Goal: Transaction & Acquisition: Purchase product/service

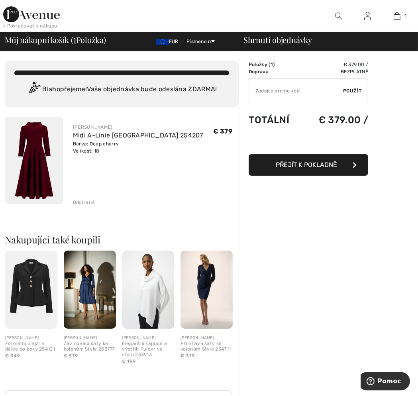
click at [297, 167] on span "Přejít k pokladně" at bounding box center [306, 165] width 61 height 8
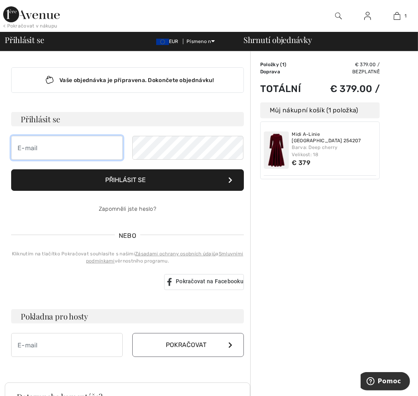
type input "[PERSON_NAME][EMAIL_ADDRESS][DOMAIN_NAME]"
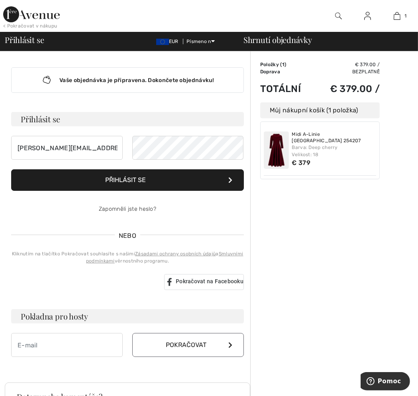
click at [127, 181] on font "Přihlásit se" at bounding box center [125, 180] width 41 height 8
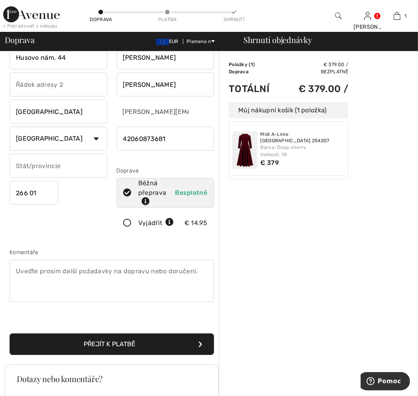
scroll to position [39, 0]
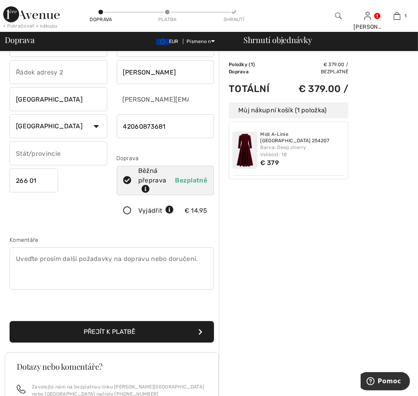
click at [108, 333] on font "Přejít k platbě" at bounding box center [110, 332] width 52 height 8
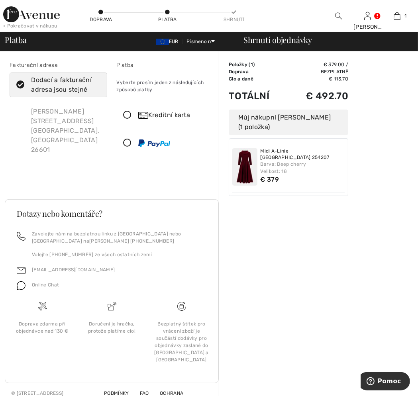
click at [128, 116] on icon at bounding box center [127, 115] width 21 height 8
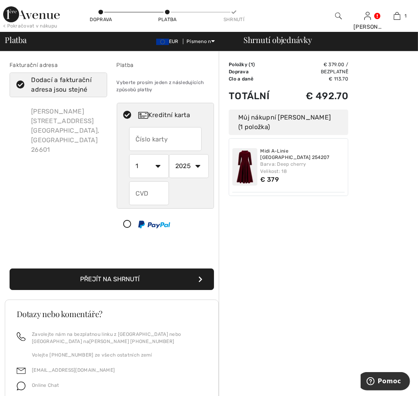
click at [135, 139] on input "text" at bounding box center [165, 139] width 73 height 24
type input "[CREDIT_CARD_NUMBER]"
click at [159, 165] on select "1 2 3 4 5 6 7 8 9 10 11 12" at bounding box center [149, 166] width 40 height 24
select select "9"
click at [129, 154] on select "1 2 3 4 5 6 7 8 9 10 11 12" at bounding box center [149, 166] width 40 height 24
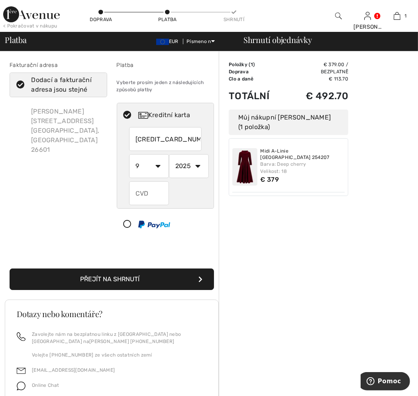
click at [198, 166] on select "2025 2026 2027 2028 2029 2030 2031 2032 2033 2034 2035" at bounding box center [189, 166] width 40 height 24
select select "2028"
click at [169, 154] on select "2025 2026 2027 2028 2029 2030 2031 2032 2033 2034 2035" at bounding box center [189, 166] width 40 height 24
click at [149, 197] on input "text" at bounding box center [149, 193] width 40 height 24
type input "578"
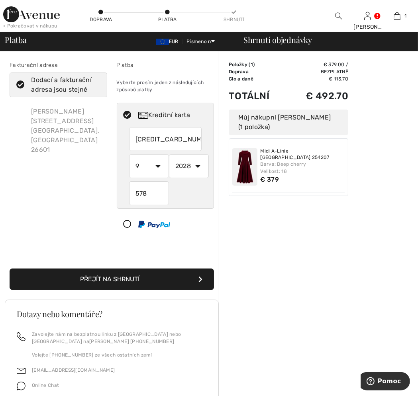
click at [142, 280] on button "Přejít na shrnutí" at bounding box center [112, 280] width 204 height 22
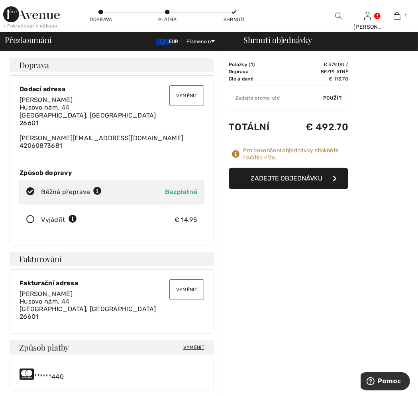
click at [288, 179] on font "Zadejte objednávku" at bounding box center [287, 179] width 72 height 8
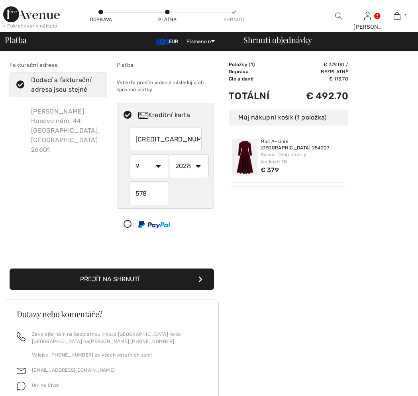
select select "9"
select select "2028"
click at [134, 139] on input "[CREDIT_CARD_NUMBER]" at bounding box center [165, 139] width 73 height 24
radio input "true"
click at [83, 171] on div "Fakturační adresa Dodací a fakturační adresa jsou stejné [PERSON_NAME] [STREET_…" at bounding box center [58, 150] width 107 height 179
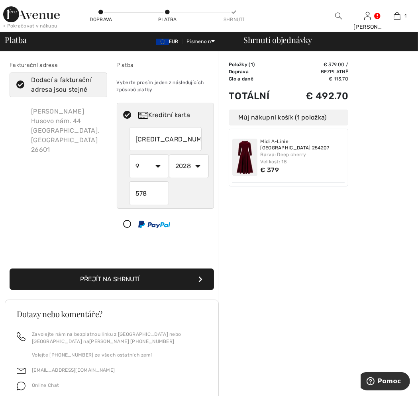
click at [100, 282] on font "Přejít na shrnutí" at bounding box center [109, 279] width 59 height 8
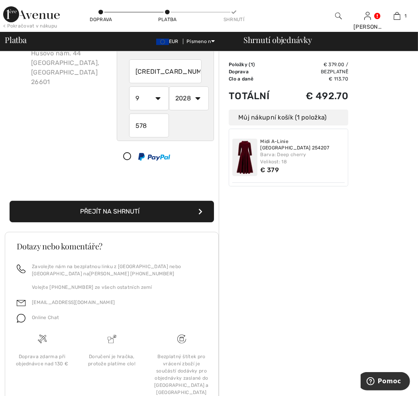
scroll to position [107, 0]
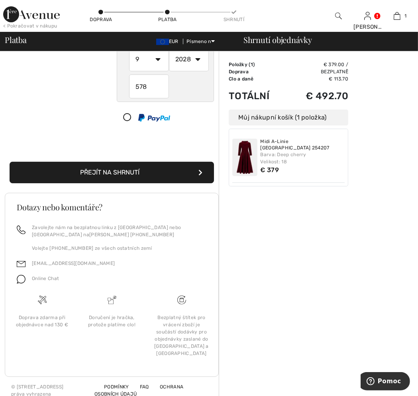
click at [117, 170] on font "Přejít na shrnutí" at bounding box center [109, 173] width 59 height 8
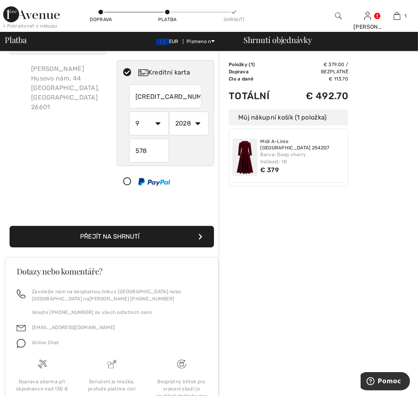
scroll to position [0, 0]
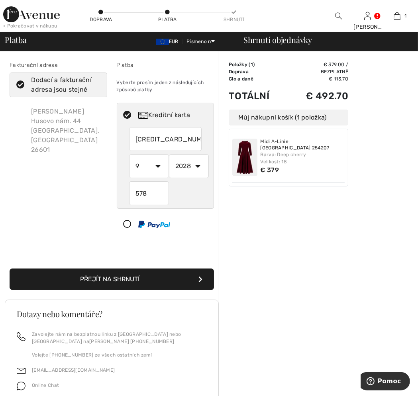
click at [122, 278] on font "Přejít na shrnutí" at bounding box center [109, 279] width 59 height 8
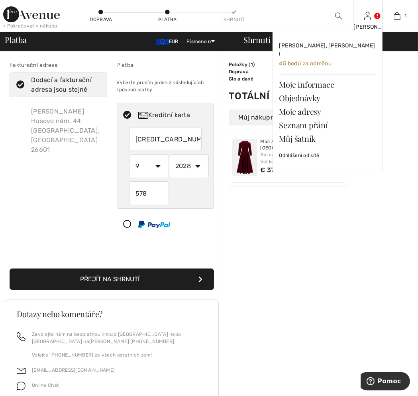
click at [368, 18] on img at bounding box center [367, 16] width 7 height 10
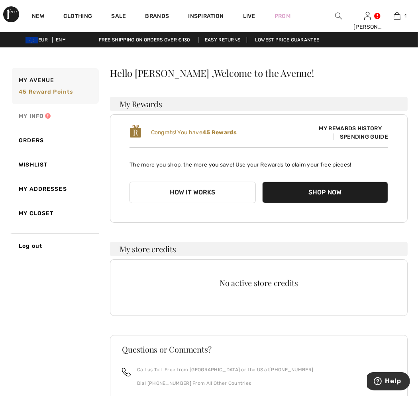
click at [38, 117] on link "My Info" at bounding box center [54, 116] width 88 height 24
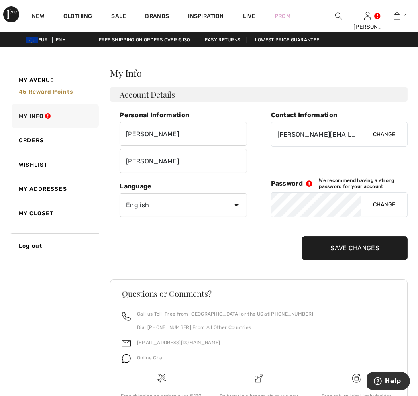
click at [337, 249] on input "Save Changes" at bounding box center [355, 248] width 106 height 24
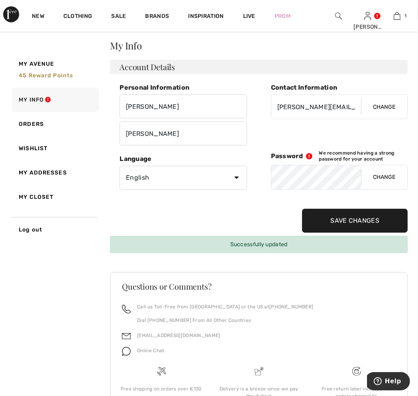
scroll to position [39, 0]
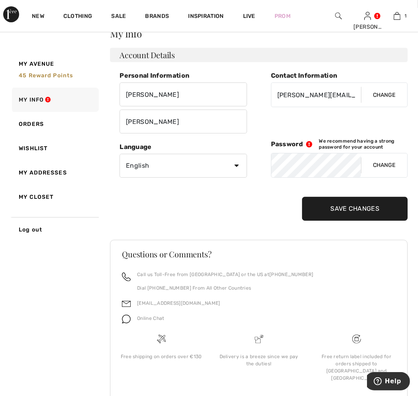
click at [360, 209] on input "Save Changes" at bounding box center [355, 209] width 106 height 24
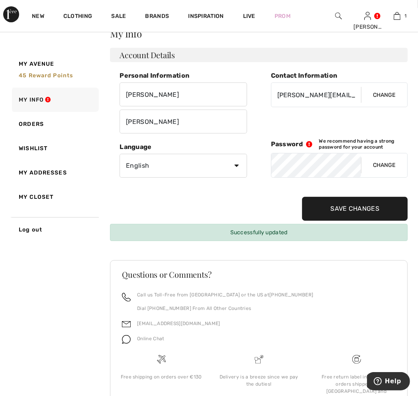
click at [265, 231] on div "Successfully updated" at bounding box center [259, 232] width 298 height 17
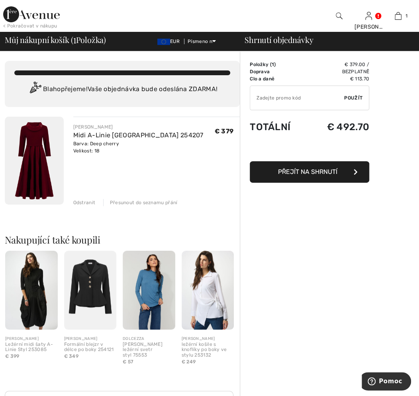
click at [301, 173] on span "Přejít na shrnutí" at bounding box center [307, 172] width 59 height 8
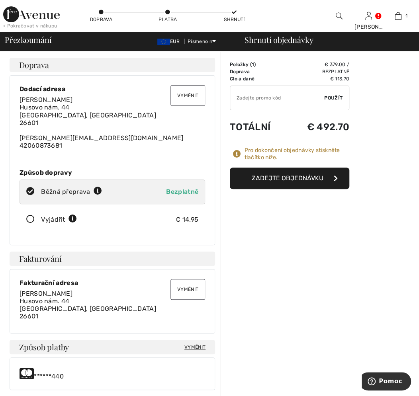
click at [273, 181] on font "Zadejte objednávku" at bounding box center [288, 179] width 72 height 8
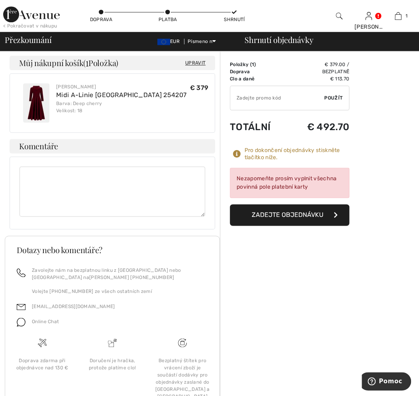
scroll to position [358, 0]
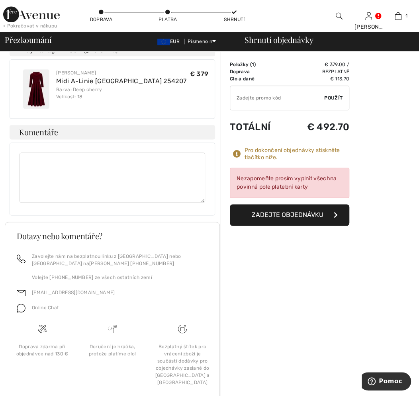
click at [280, 215] on font "Zadejte objednávku" at bounding box center [288, 215] width 72 height 8
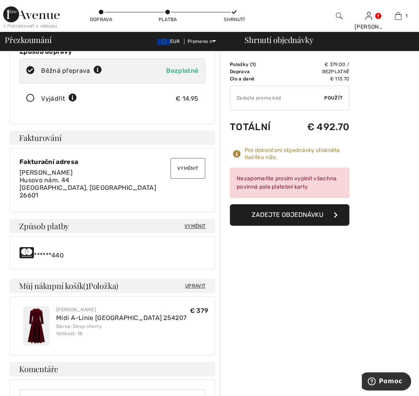
scroll to position [120, 0]
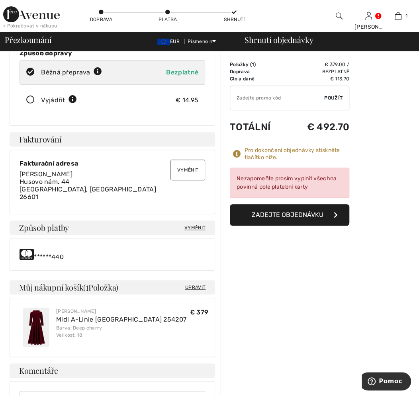
click at [196, 226] on span "Vyměnit" at bounding box center [194, 227] width 21 height 7
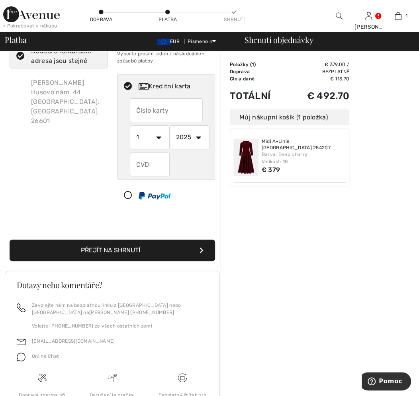
click at [139, 111] on input "text" at bounding box center [166, 110] width 73 height 24
radio input "true"
type input "5192110010825440"
select select "9"
select select "2028"
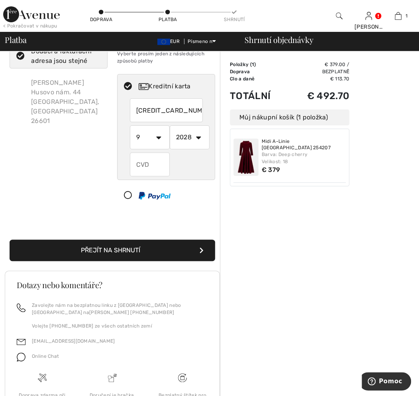
type input "578"
click at [122, 253] on font "Přejít na shrnutí" at bounding box center [110, 251] width 59 height 8
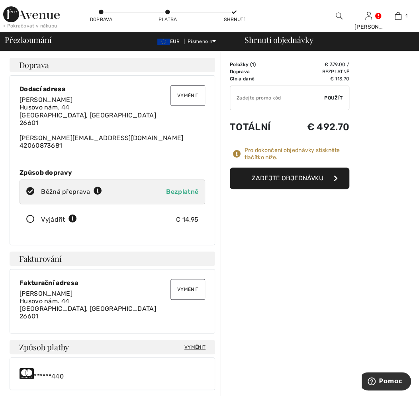
click at [285, 181] on font "Zadejte objednávku" at bounding box center [288, 179] width 72 height 8
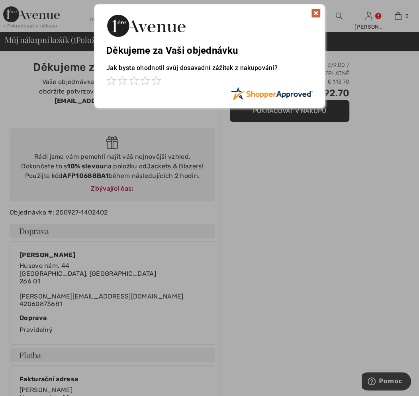
click at [317, 11] on img at bounding box center [316, 13] width 10 height 10
